Goal: Information Seeking & Learning: Learn about a topic

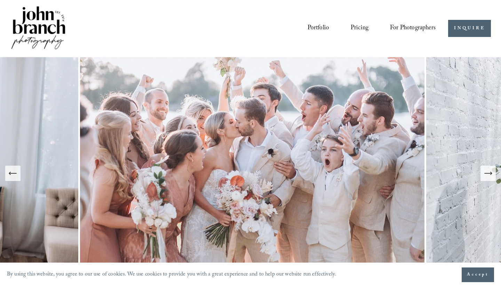
click at [488, 172] on icon "Next Slide" at bounding box center [489, 173] width 10 height 10
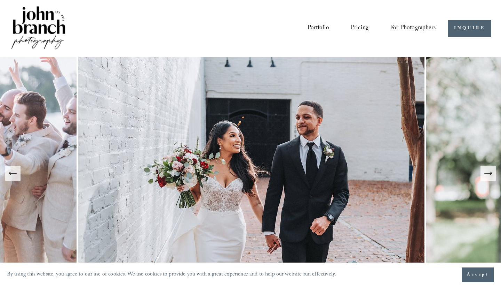
click at [14, 178] on div "Previous Slide" at bounding box center [13, 173] width 10 height 10
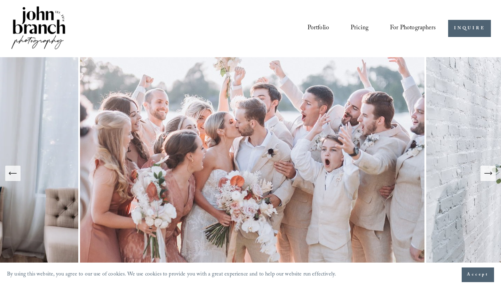
click at [491, 175] on icon "Next Slide" at bounding box center [489, 173] width 10 height 10
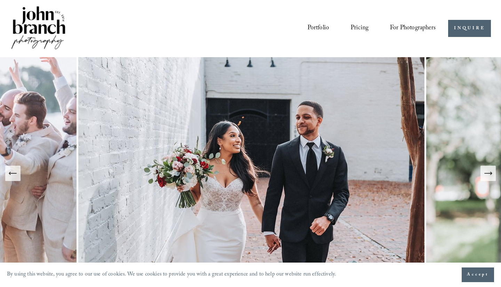
click at [491, 175] on icon "Next Slide" at bounding box center [489, 173] width 10 height 10
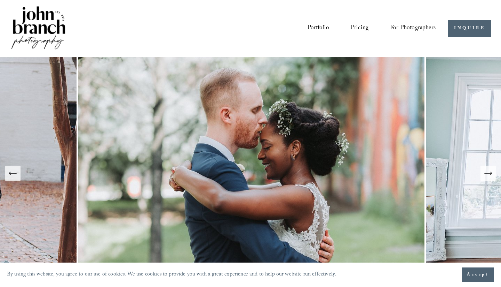
click at [491, 175] on icon "Next Slide" at bounding box center [489, 173] width 10 height 10
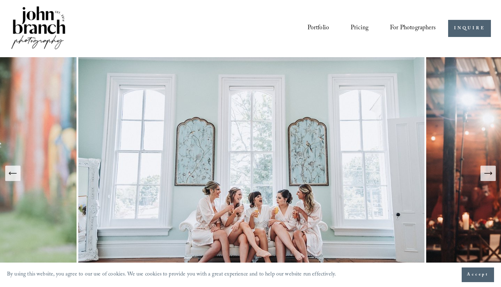
click at [491, 175] on icon "Next Slide" at bounding box center [489, 173] width 10 height 10
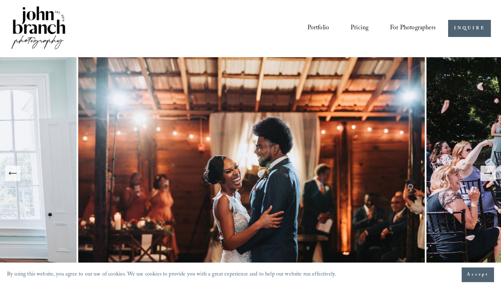
click at [491, 175] on icon "Next Slide" at bounding box center [489, 173] width 10 height 10
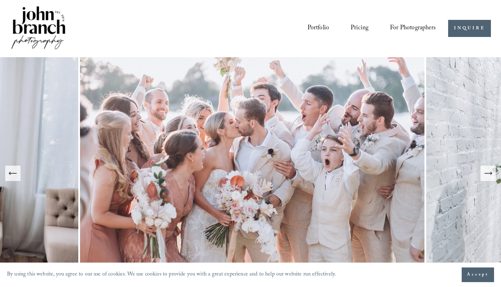
click at [491, 174] on icon "Next Slide" at bounding box center [491, 173] width 1 height 3
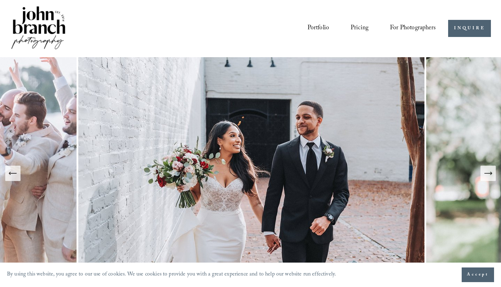
click at [491, 174] on icon "Next Slide" at bounding box center [491, 173] width 1 height 3
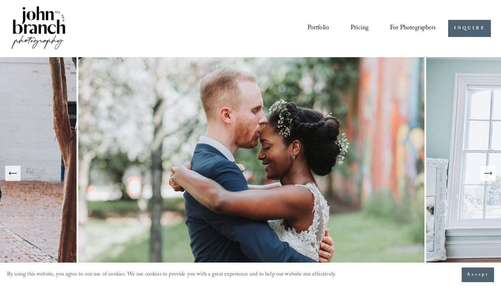
click at [491, 174] on icon "Next Slide" at bounding box center [491, 173] width 1 height 3
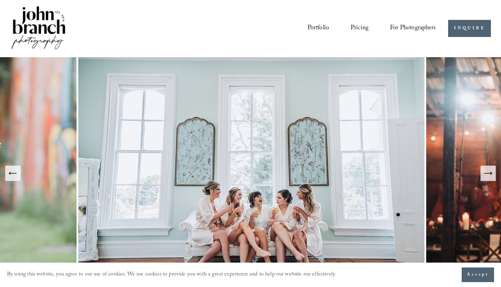
click at [491, 174] on icon "Next Slide" at bounding box center [491, 173] width 1 height 3
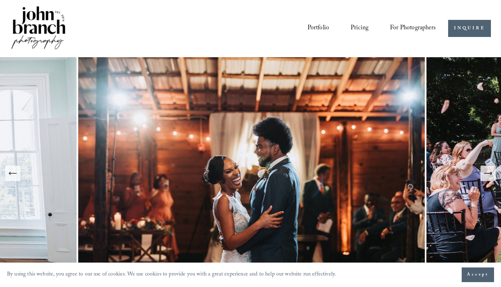
click at [491, 174] on icon "Next Slide" at bounding box center [491, 173] width 1 height 3
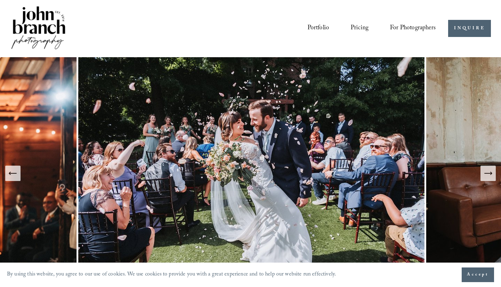
click at [491, 174] on icon "Next Slide" at bounding box center [491, 173] width 1 height 3
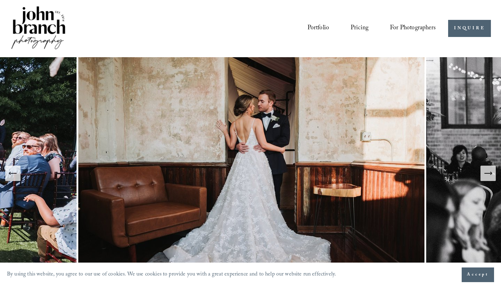
click at [491, 174] on icon "Next Slide" at bounding box center [491, 173] width 1 height 3
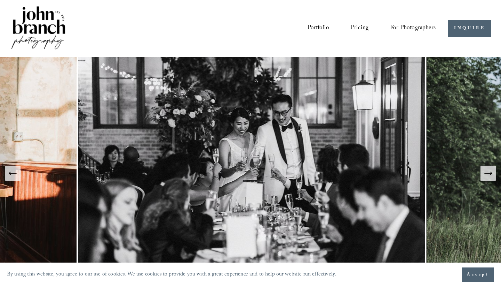
click at [491, 174] on icon "Next Slide" at bounding box center [491, 173] width 1 height 3
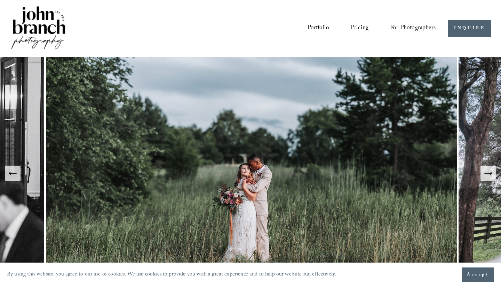
click at [491, 174] on icon "Next Slide" at bounding box center [491, 173] width 1 height 3
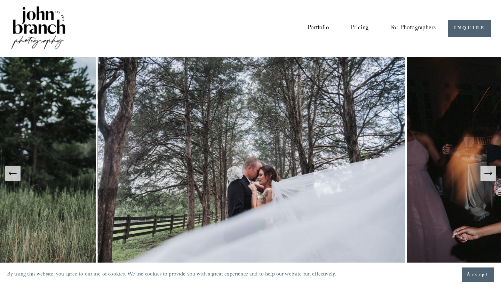
click at [491, 174] on icon "Next Slide" at bounding box center [491, 173] width 1 height 3
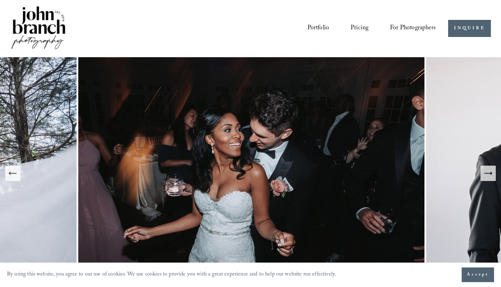
click at [491, 174] on icon "Next Slide" at bounding box center [491, 173] width 1 height 3
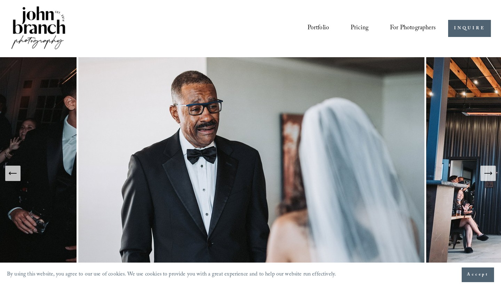
click at [491, 174] on icon "Next Slide" at bounding box center [491, 173] width 1 height 3
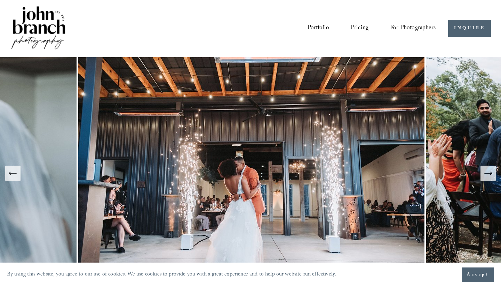
click at [14, 177] on icon "Previous Slide" at bounding box center [13, 173] width 10 height 10
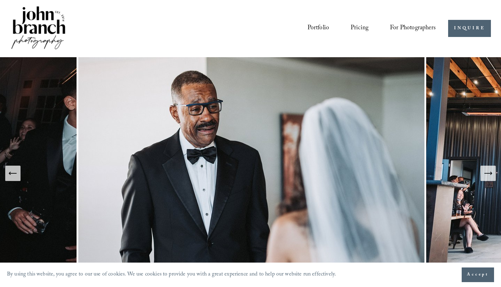
click at [489, 178] on div "Next Slide" at bounding box center [489, 173] width 10 height 10
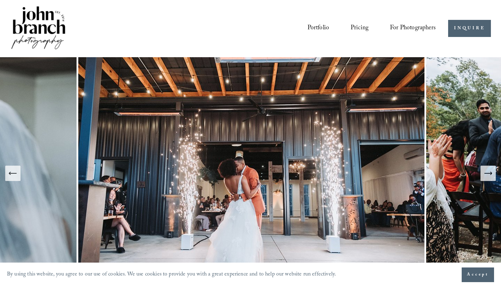
click at [489, 178] on div "Next Slide" at bounding box center [489, 173] width 10 height 10
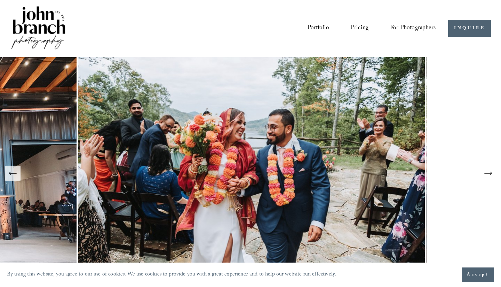
click at [489, 178] on div "Next Slide" at bounding box center [489, 173] width 10 height 10
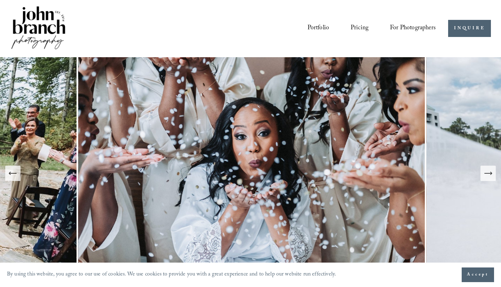
click at [489, 178] on div "Next Slide" at bounding box center [489, 173] width 10 height 10
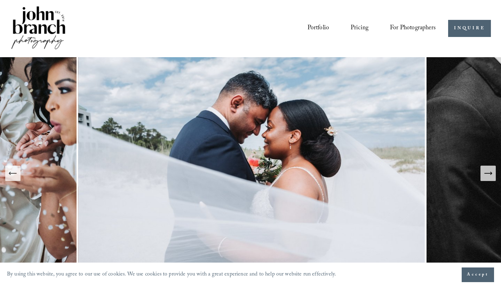
click at [489, 178] on div "Next Slide" at bounding box center [489, 173] width 10 height 10
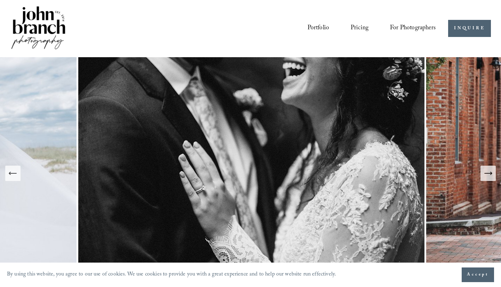
click at [489, 178] on div "Next Slide" at bounding box center [489, 173] width 10 height 10
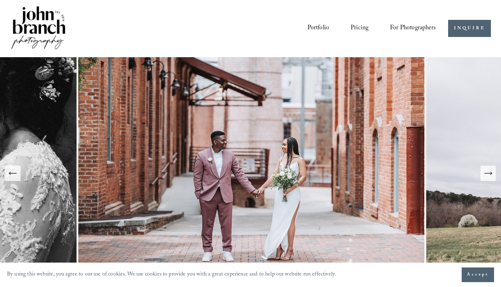
click at [489, 178] on div "Next Slide" at bounding box center [489, 173] width 10 height 10
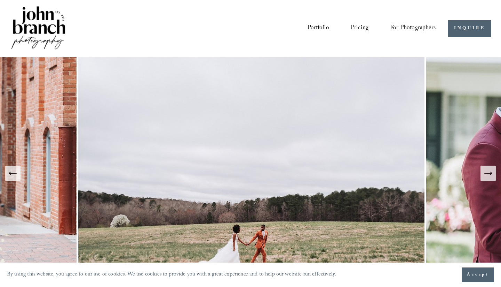
click at [489, 178] on div "Next Slide" at bounding box center [489, 173] width 10 height 10
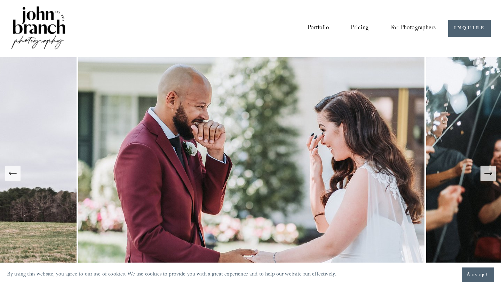
click at [322, 28] on link "Portfolio" at bounding box center [319, 28] width 22 height 13
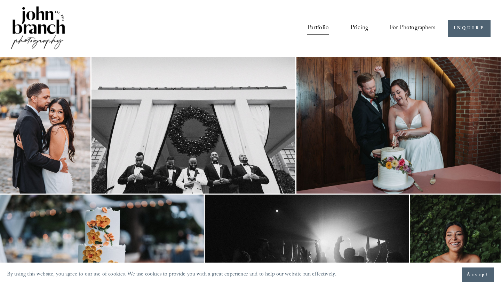
scroll to position [0, 0]
click at [357, 30] on link "Pricing" at bounding box center [360, 28] width 18 height 13
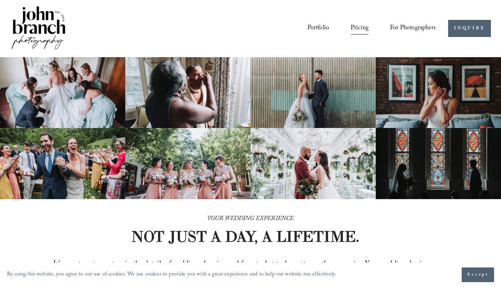
click at [55, 162] on img at bounding box center [62, 163] width 125 height 71
click at [413, 26] on span "For Photographers" at bounding box center [413, 29] width 46 height 12
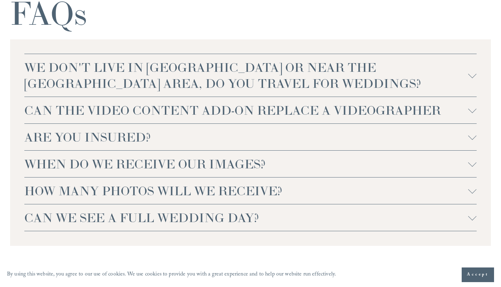
scroll to position [1601, 0]
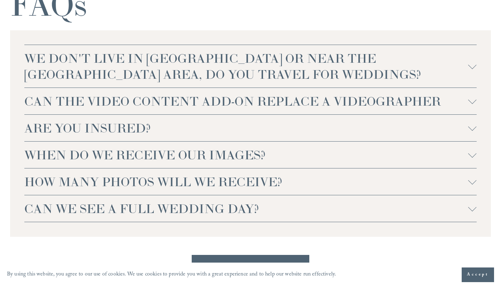
click at [171, 184] on span "HOW MANY PHOTOS WILL WE RECEIVE?" at bounding box center [246, 181] width 444 height 16
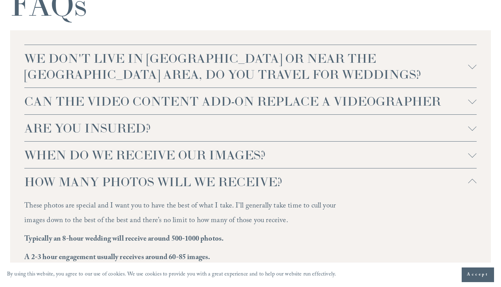
click at [171, 184] on span "HOW MANY PHOTOS WILL WE RECEIVE?" at bounding box center [246, 181] width 444 height 16
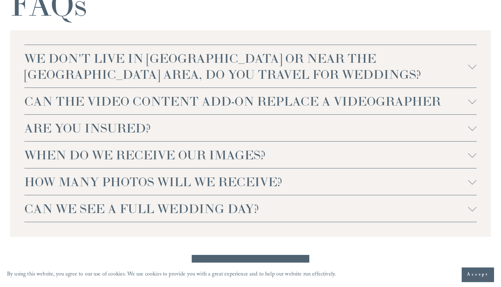
click at [170, 161] on span "WHEN DO WE RECEIVE OUR IMAGES?" at bounding box center [246, 155] width 444 height 16
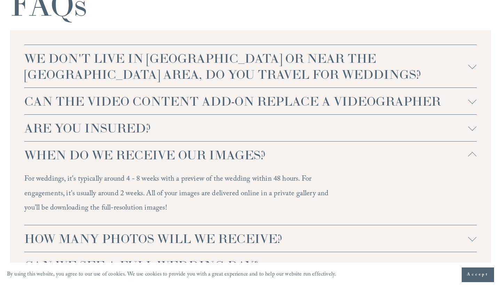
click at [170, 161] on span "WHEN DO WE RECEIVE OUR IMAGES?" at bounding box center [246, 155] width 444 height 16
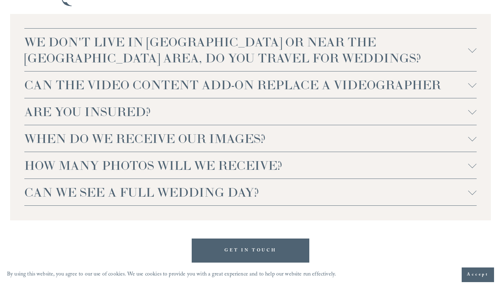
scroll to position [1618, 0]
click at [173, 146] on span "WHEN DO WE RECEIVE OUR IMAGES?" at bounding box center [246, 138] width 444 height 16
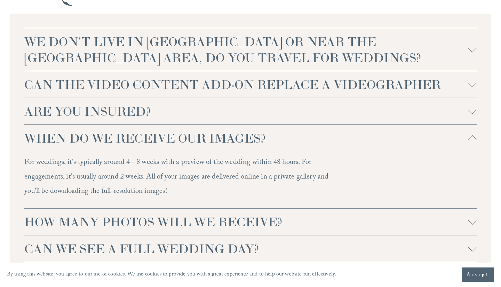
click at [137, 117] on span "ARE YOU INSURED?" at bounding box center [246, 111] width 444 height 16
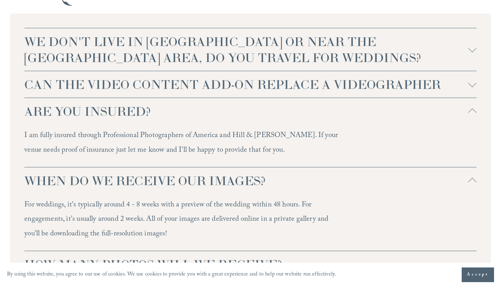
scroll to position [1738, 0]
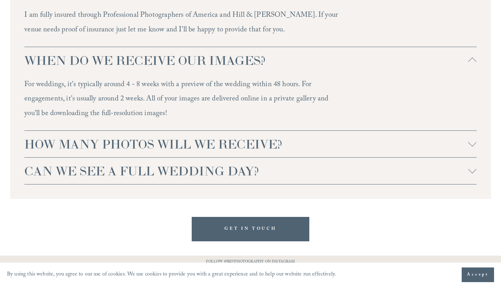
click at [140, 152] on span "HOW MANY PHOTOS WILL WE RECEIVE?" at bounding box center [246, 144] width 444 height 16
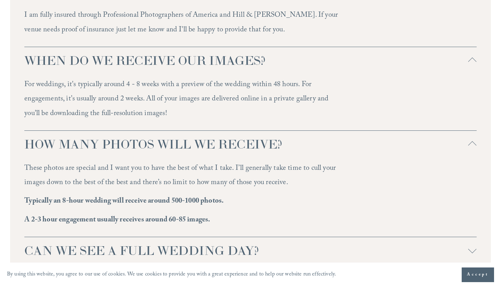
click at [140, 152] on span "HOW MANY PHOTOS WILL WE RECEIVE?" at bounding box center [246, 144] width 444 height 16
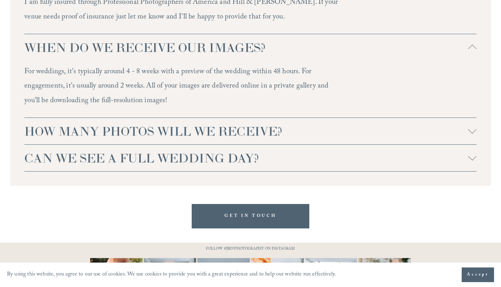
scroll to position [1767, 0]
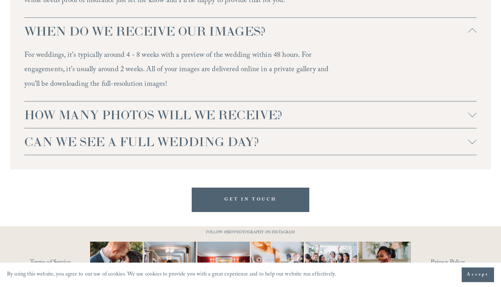
click at [129, 147] on span "CAN WE SEE A FULL WEDDING DAY?" at bounding box center [246, 141] width 444 height 16
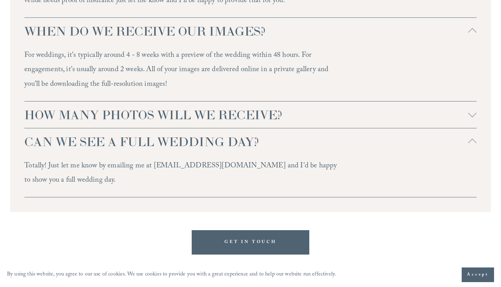
click at [129, 147] on span "CAN WE SEE A FULL WEDDING DAY?" at bounding box center [246, 141] width 444 height 16
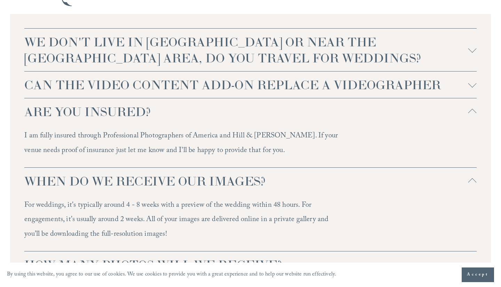
scroll to position [1566, 0]
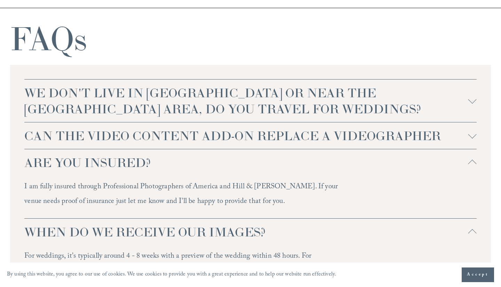
click at [139, 113] on span "WE DON'T LIVE IN NC OR NEAR THE RALEIGH AREA, DO YOU TRAVEL FOR WEDDINGS?" at bounding box center [246, 101] width 444 height 32
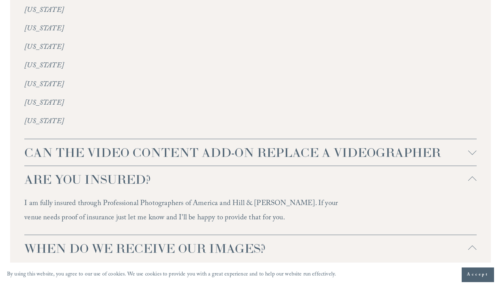
scroll to position [1563, 0]
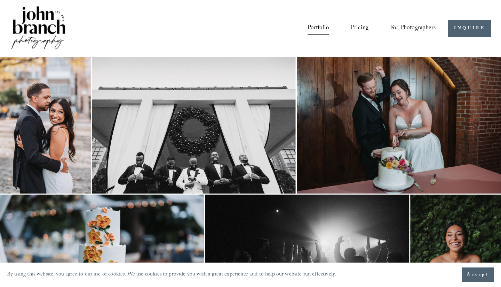
click at [44, 23] on img at bounding box center [38, 28] width 56 height 47
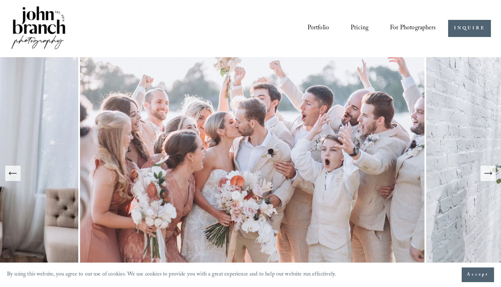
click at [485, 173] on icon "Next Slide" at bounding box center [489, 173] width 10 height 10
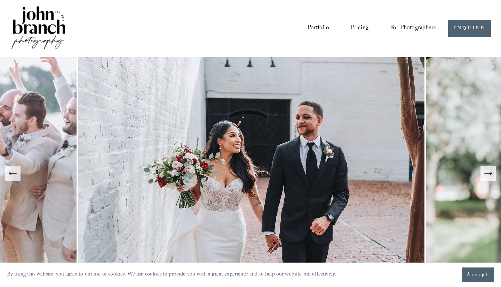
click at [485, 173] on icon "Next Slide" at bounding box center [489, 173] width 10 height 10
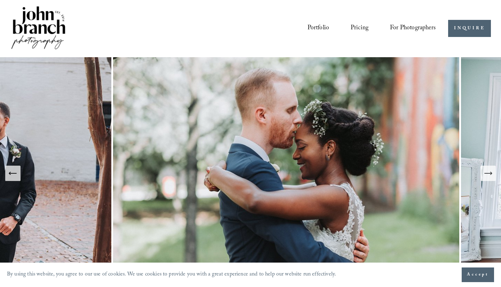
click at [485, 173] on icon "Next Slide" at bounding box center [489, 173] width 10 height 10
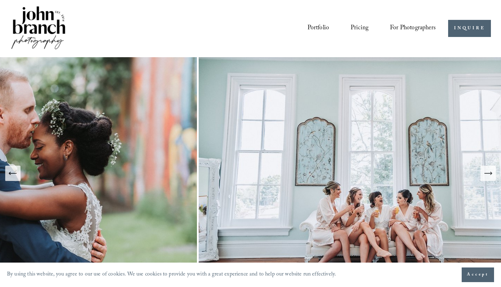
click at [485, 173] on icon "Next Slide" at bounding box center [489, 173] width 10 height 10
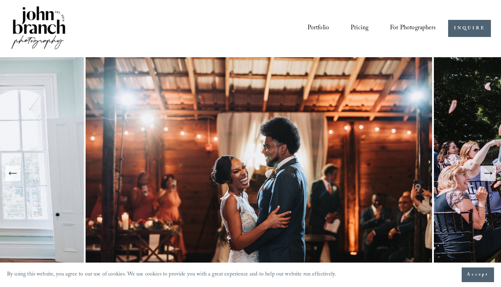
click at [485, 173] on icon "Next Slide" at bounding box center [489, 173] width 10 height 10
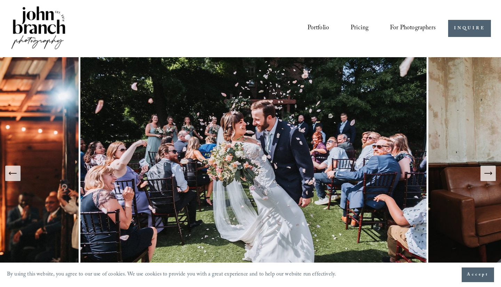
click at [485, 173] on icon "Next Slide" at bounding box center [489, 173] width 10 height 10
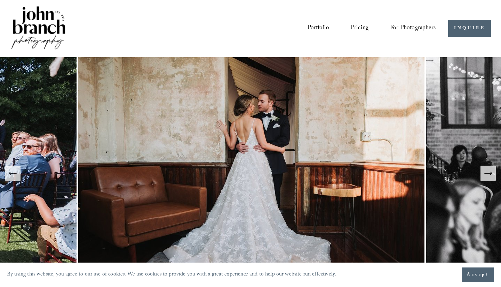
click at [485, 173] on icon "Next Slide" at bounding box center [489, 173] width 10 height 10
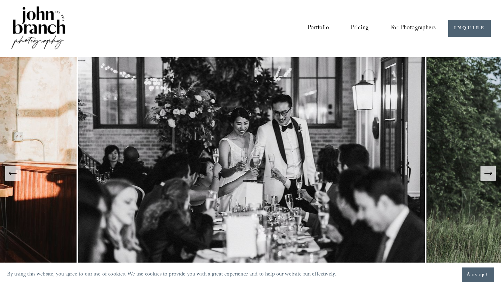
click at [485, 173] on icon "Next Slide" at bounding box center [489, 173] width 10 height 10
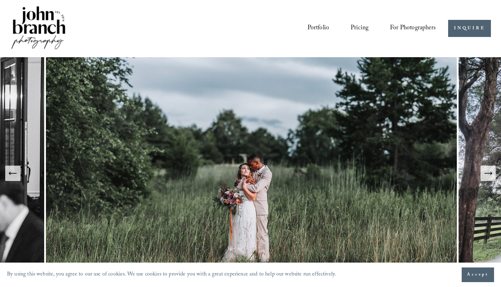
click at [485, 173] on icon "Next Slide" at bounding box center [489, 173] width 10 height 10
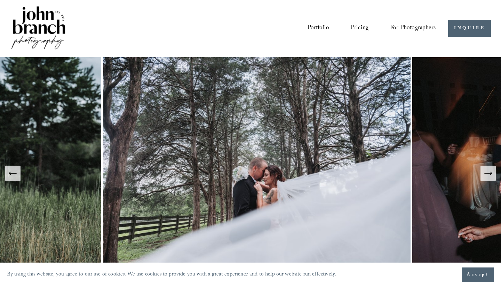
click at [485, 173] on icon "Next Slide" at bounding box center [489, 173] width 10 height 10
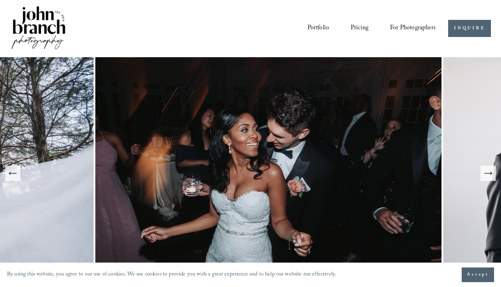
click at [485, 173] on icon "Next Slide" at bounding box center [489, 173] width 10 height 10
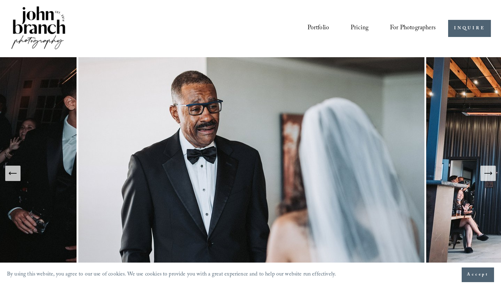
click at [485, 173] on icon "Next Slide" at bounding box center [489, 173] width 10 height 10
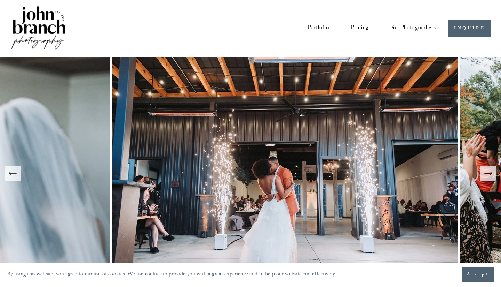
click at [485, 173] on icon "Next Slide" at bounding box center [489, 173] width 10 height 10
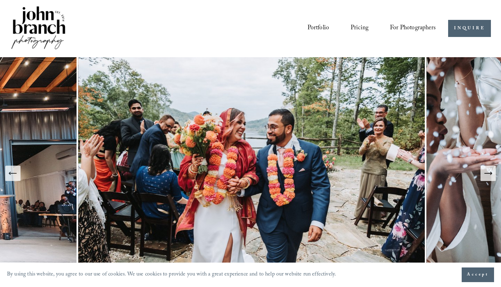
click at [485, 173] on icon "Next Slide" at bounding box center [489, 173] width 10 height 10
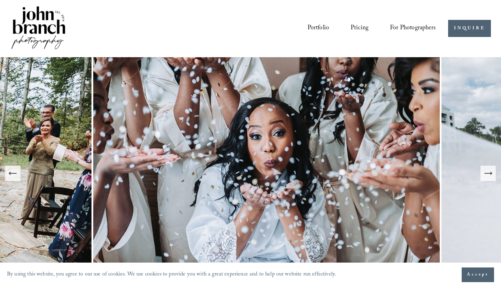
click at [485, 173] on icon "Next Slide" at bounding box center [489, 173] width 10 height 10
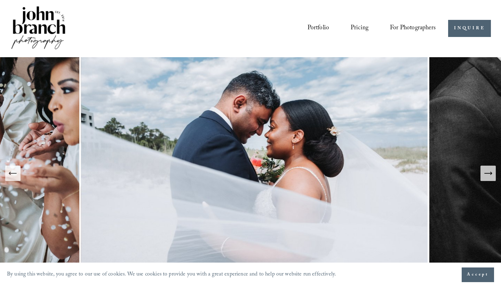
click at [485, 173] on icon "Next Slide" at bounding box center [489, 173] width 10 height 10
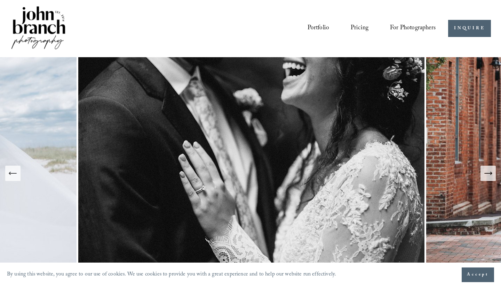
click at [485, 173] on icon "Next Slide" at bounding box center [489, 173] width 10 height 10
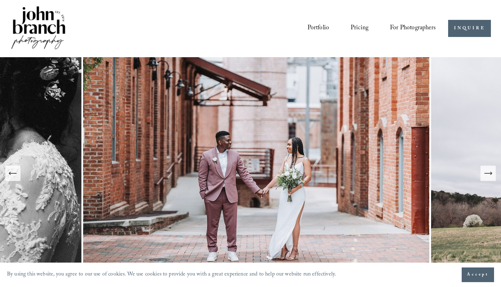
click at [485, 173] on icon "Next Slide" at bounding box center [489, 173] width 10 height 10
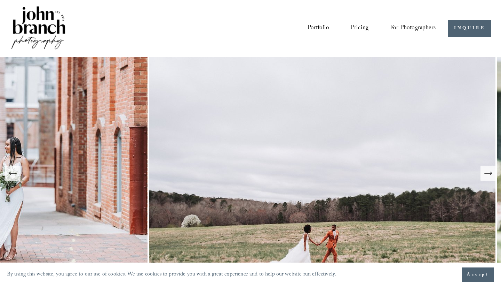
click at [485, 173] on icon "Next Slide" at bounding box center [489, 173] width 10 height 10
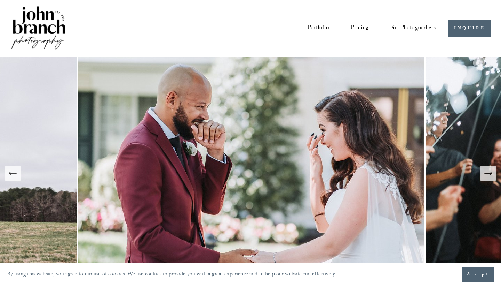
click at [485, 173] on icon "Next Slide" at bounding box center [489, 173] width 10 height 10
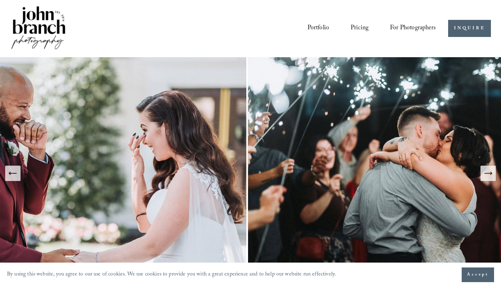
click at [485, 173] on icon "Next Slide" at bounding box center [489, 173] width 10 height 10
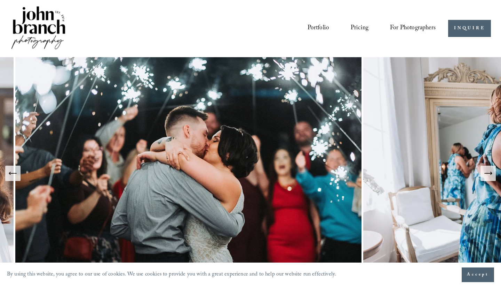
click at [485, 173] on icon "Next Slide" at bounding box center [489, 173] width 10 height 10
